Goal: Task Accomplishment & Management: Use online tool/utility

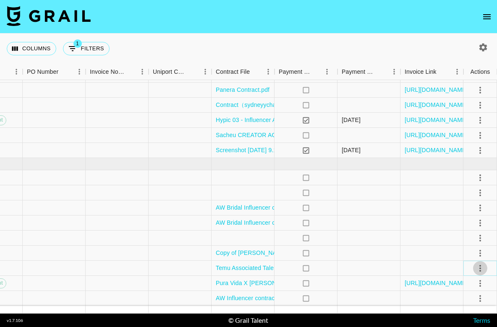
click at [482, 267] on icon "select merge strategy" at bounding box center [480, 268] width 10 height 10
click at [477, 253] on li "Approve" at bounding box center [469, 250] width 55 height 15
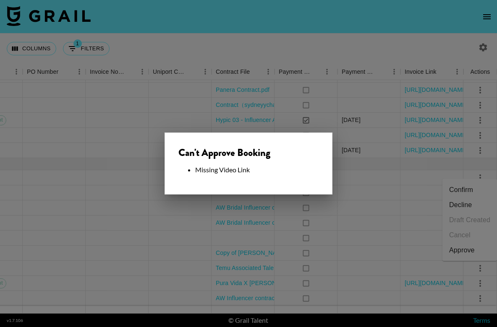
click at [391, 244] on div at bounding box center [248, 163] width 497 height 327
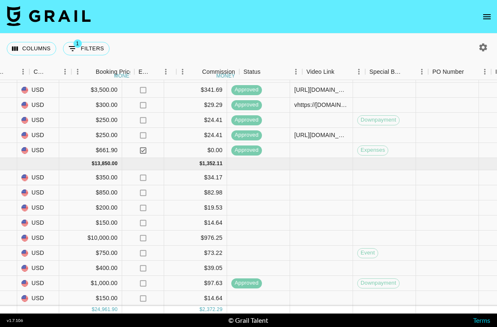
scroll to position [53, 505]
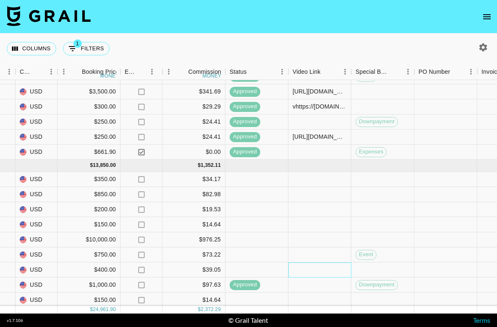
click at [304, 268] on div at bounding box center [319, 270] width 63 height 15
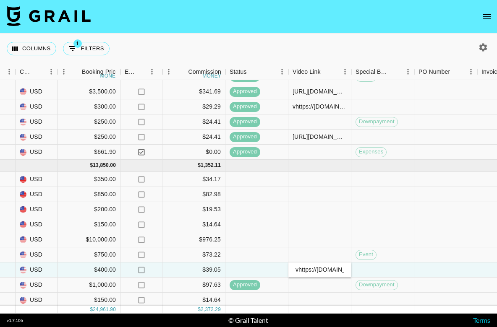
scroll to position [0, 253]
type input "vhttps://[DOMAIN_NAME][URL] [URL][DOMAIN_NAME]"
click at [396, 274] on div at bounding box center [382, 270] width 63 height 15
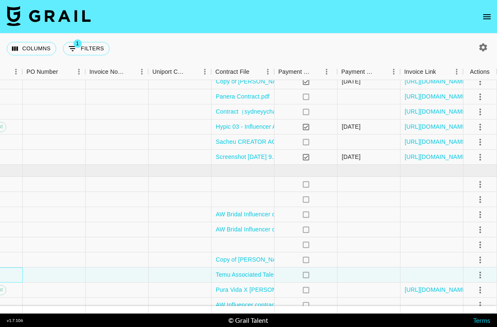
scroll to position [48, 896]
click at [480, 275] on icon "select merge strategy" at bounding box center [480, 275] width 2 height 7
click at [477, 259] on li "Approve" at bounding box center [469, 257] width 55 height 15
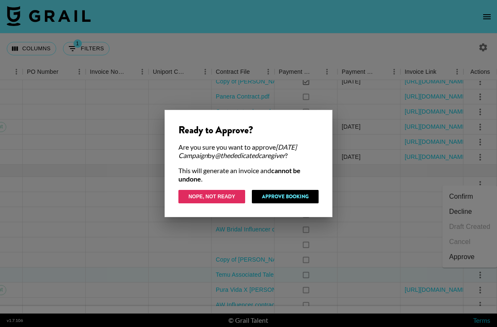
click at [222, 198] on button "Nope, Not Ready" at bounding box center [211, 196] width 67 height 13
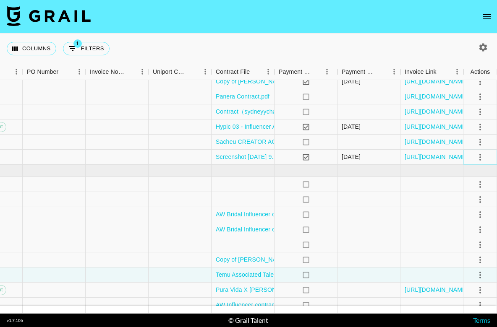
click at [481, 162] on button "select merge strategy" at bounding box center [480, 157] width 14 height 14
click at [479, 288] on icon "select merge strategy" at bounding box center [480, 290] width 10 height 10
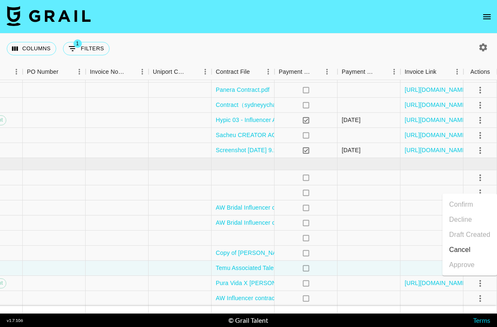
scroll to position [55, 896]
click at [424, 265] on div at bounding box center [431, 268] width 63 height 15
click at [475, 268] on icon "select merge strategy" at bounding box center [480, 268] width 10 height 10
click at [481, 189] on li "Confirm" at bounding box center [469, 190] width 55 height 15
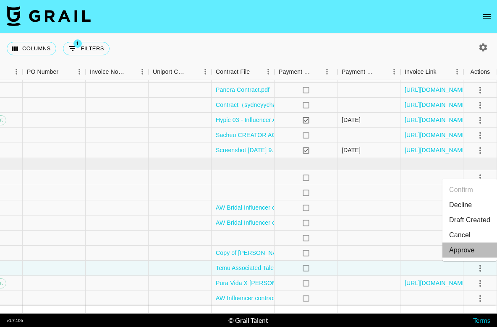
click at [464, 251] on div "Approve" at bounding box center [462, 250] width 26 height 10
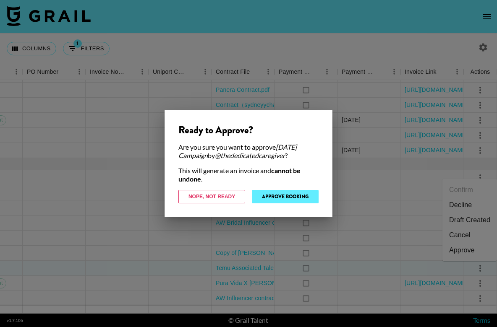
click at [299, 195] on button "Approve Booking" at bounding box center [285, 196] width 67 height 13
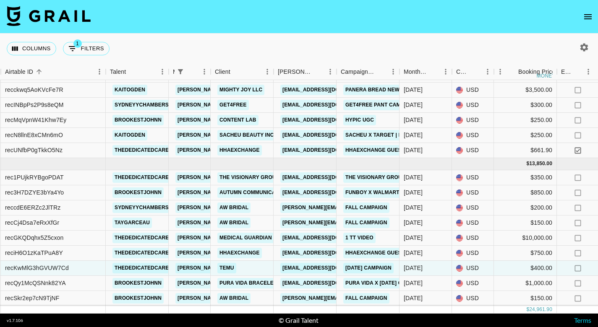
scroll to position [0, 0]
